Goal: Information Seeking & Learning: Find specific fact

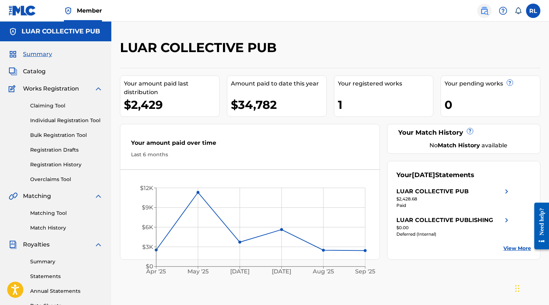
click at [485, 11] on img at bounding box center [484, 10] width 9 height 9
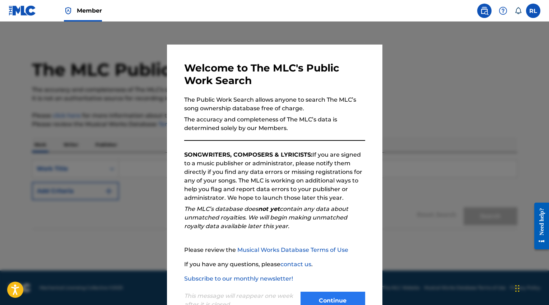
click at [332, 299] on button "Continue" at bounding box center [333, 301] width 65 height 18
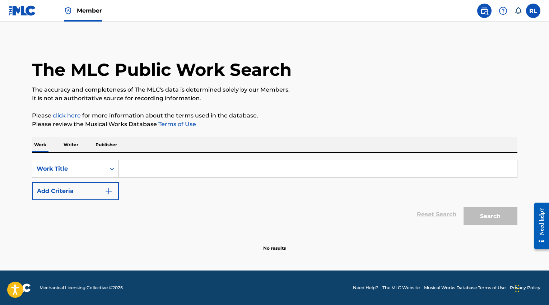
click at [147, 168] on input "Search Form" at bounding box center [318, 168] width 398 height 17
click at [111, 169] on icon "Search Form" at bounding box center [112, 169] width 4 height 3
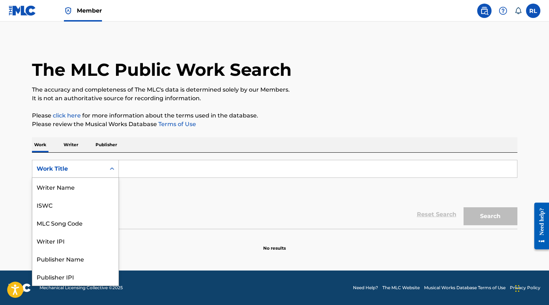
scroll to position [36, 0]
click at [70, 207] on div "Writer IPI" at bounding box center [75, 205] width 86 height 18
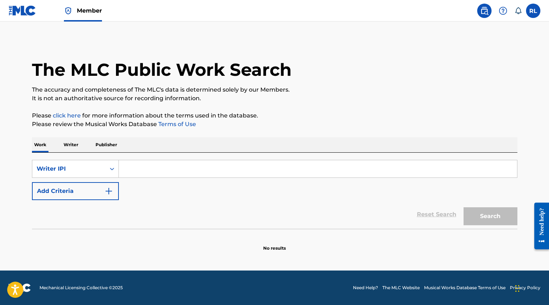
click at [149, 172] on input "Search Form" at bounding box center [318, 168] width 398 height 17
paste input "00381042290"
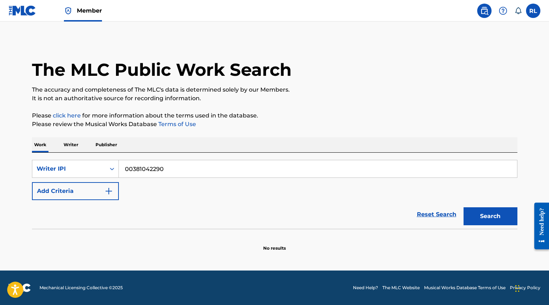
click at [132, 169] on input "00381042290" at bounding box center [318, 168] width 398 height 17
click at [480, 212] on button "Search" at bounding box center [491, 216] width 54 height 18
click at [126, 168] on input "381042290" at bounding box center [318, 168] width 398 height 17
click at [489, 218] on button "Search" at bounding box center [491, 216] width 54 height 18
click at [124, 170] on input "0381042290" at bounding box center [318, 168] width 398 height 17
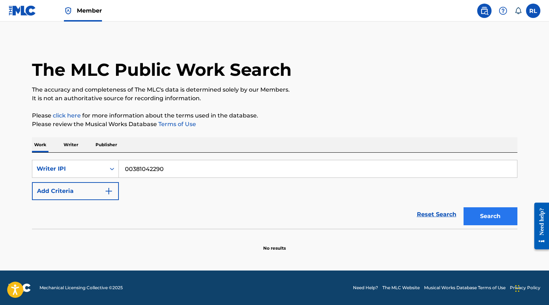
type input "00381042290"
click at [483, 214] on button "Search" at bounding box center [491, 216] width 54 height 18
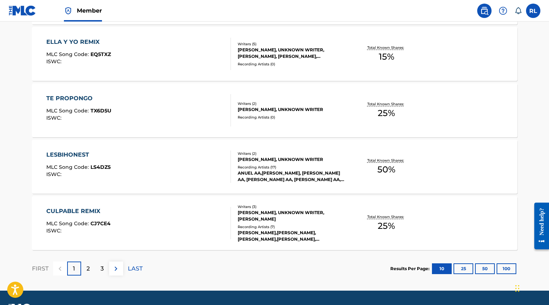
scroll to position [559, 0]
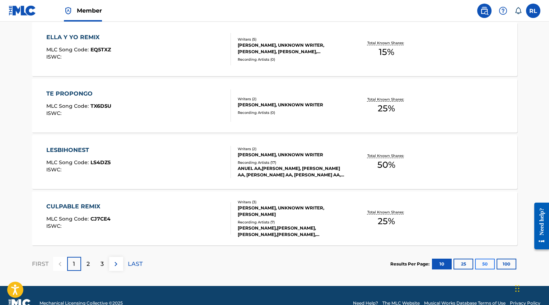
click at [484, 262] on button "50" at bounding box center [485, 264] width 20 height 11
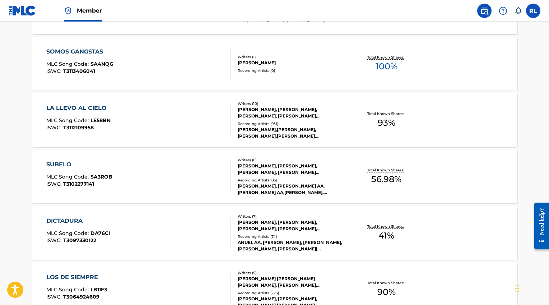
scroll to position [2036, 0]
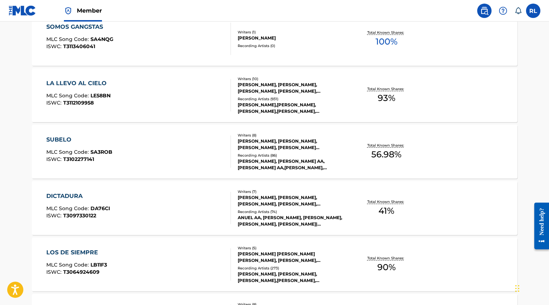
click at [292, 195] on div "[PERSON_NAME], [PERSON_NAME], [PERSON_NAME], [PERSON_NAME], [PERSON_NAME], [PER…" at bounding box center [292, 200] width 108 height 13
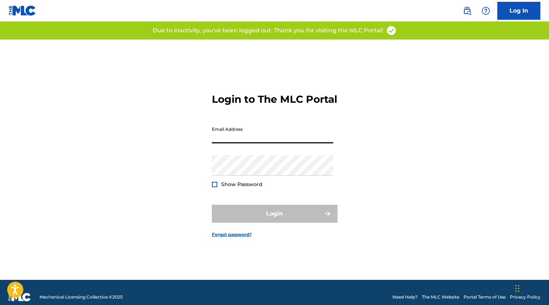
type input "[EMAIL_ADDRESS][DOMAIN_NAME]"
click at [274, 220] on button "Login" at bounding box center [275, 214] width 126 height 18
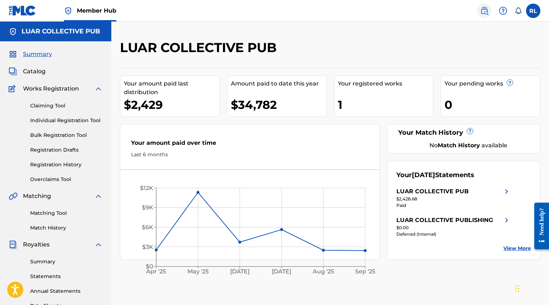
click at [487, 9] on img at bounding box center [484, 10] width 9 height 9
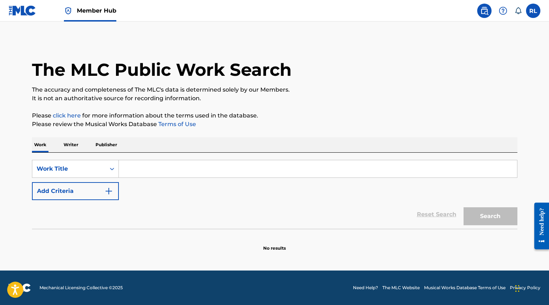
click at [145, 163] on input "Search Form" at bounding box center [318, 168] width 398 height 17
paste input "00381042290"
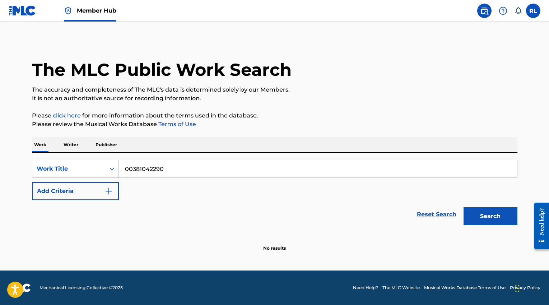
type input "00381042290"
click at [490, 216] on button "Search" at bounding box center [491, 216] width 54 height 18
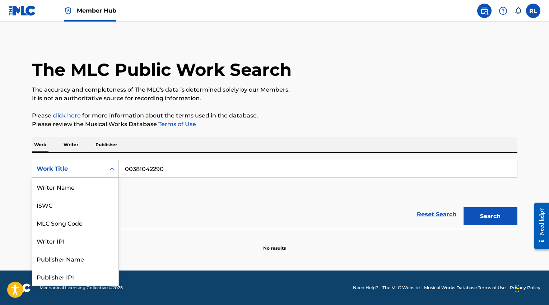
click at [106, 165] on div "Search Form" at bounding box center [112, 168] width 13 height 13
click at [84, 207] on div "Writer IPI" at bounding box center [75, 205] width 86 height 18
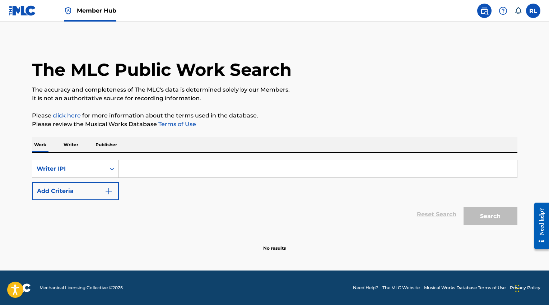
click at [147, 170] on input "Search Form" at bounding box center [318, 168] width 398 height 17
paste input "00381042290"
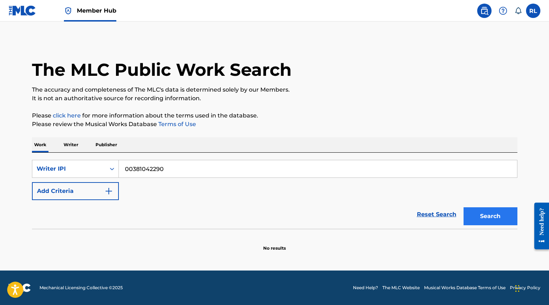
type input "00381042290"
click at [477, 214] on button "Search" at bounding box center [491, 216] width 54 height 18
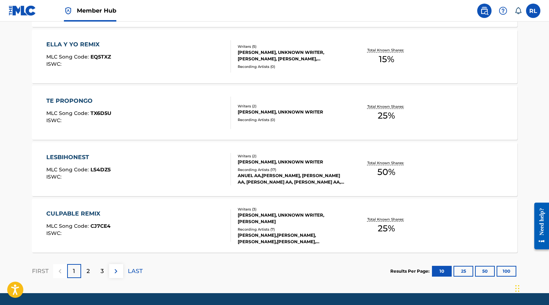
scroll to position [574, 0]
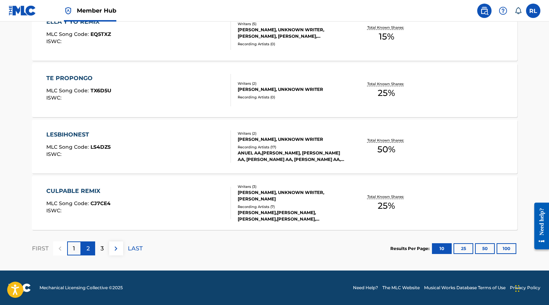
click at [92, 246] on div "2" at bounding box center [88, 248] width 14 height 14
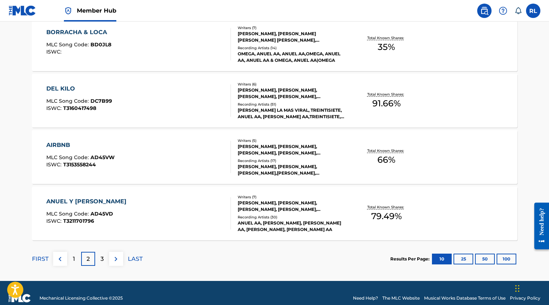
scroll to position [569, 0]
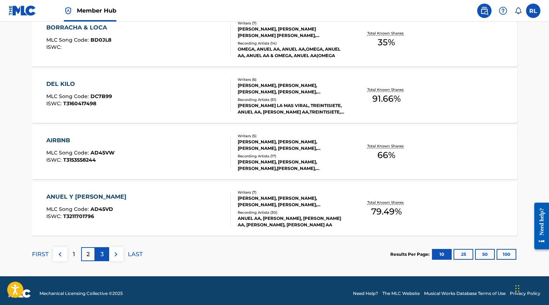
click at [101, 252] on p "3" at bounding box center [102, 254] width 3 height 9
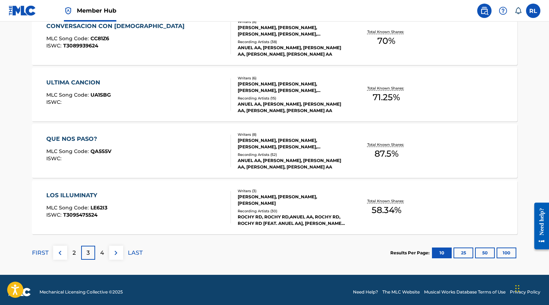
scroll to position [574, 0]
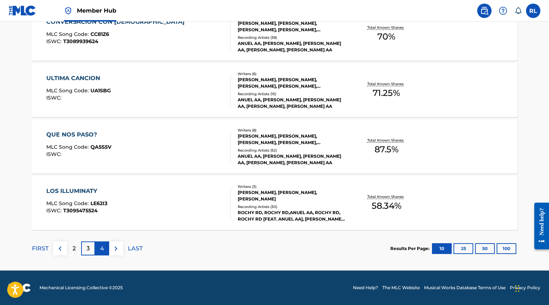
click at [100, 246] on p "4" at bounding box center [102, 248] width 4 height 9
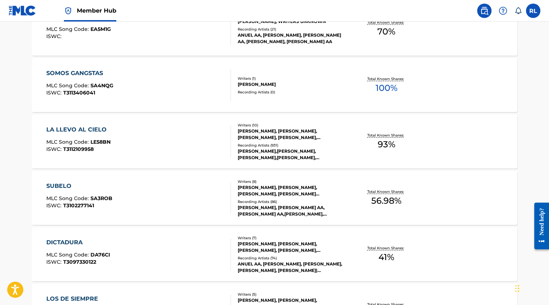
scroll to position [311, 0]
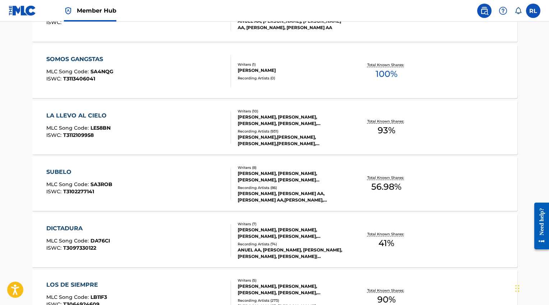
click at [403, 231] on p "Total Known Shares:" at bounding box center [386, 233] width 38 height 5
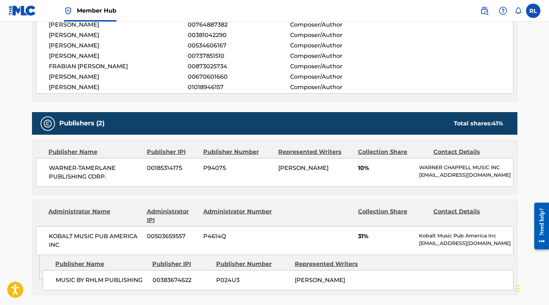
scroll to position [322, 0]
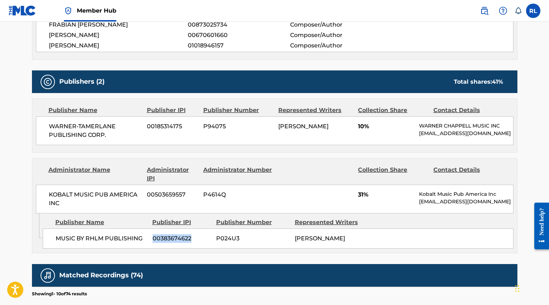
drag, startPoint x: 192, startPoint y: 236, endPoint x: 154, endPoint y: 235, distance: 38.5
click at [154, 235] on span "00383674622" at bounding box center [182, 238] width 58 height 9
copy span "00383674622"
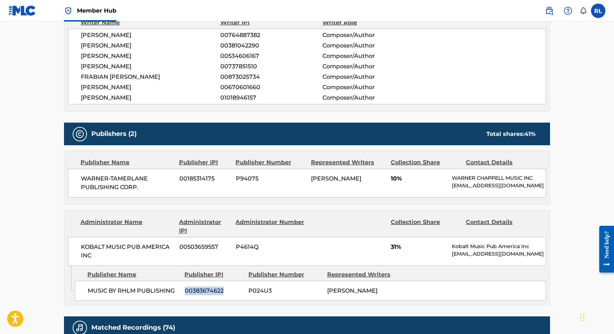
scroll to position [265, 0]
